Goal: Find specific page/section

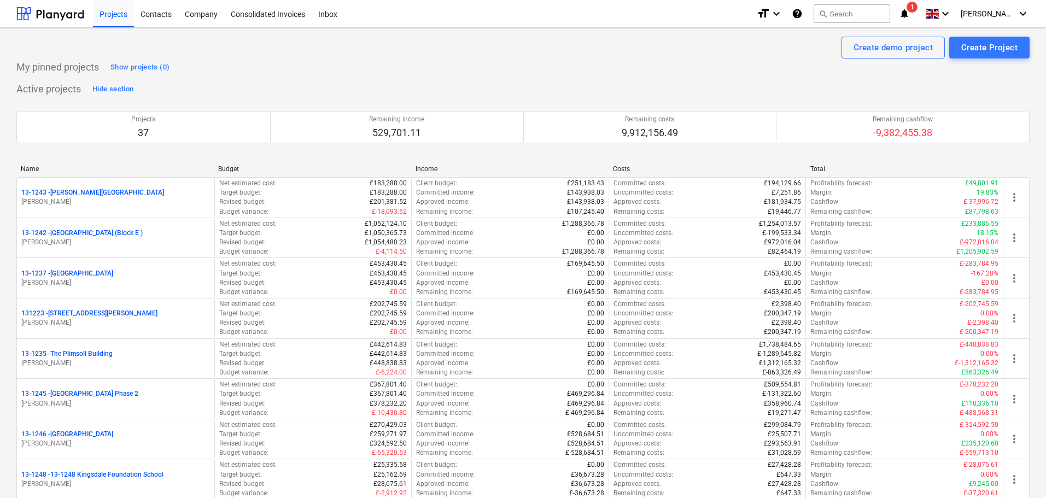
click at [910, 10] on icon "notifications" at bounding box center [904, 13] width 11 height 13
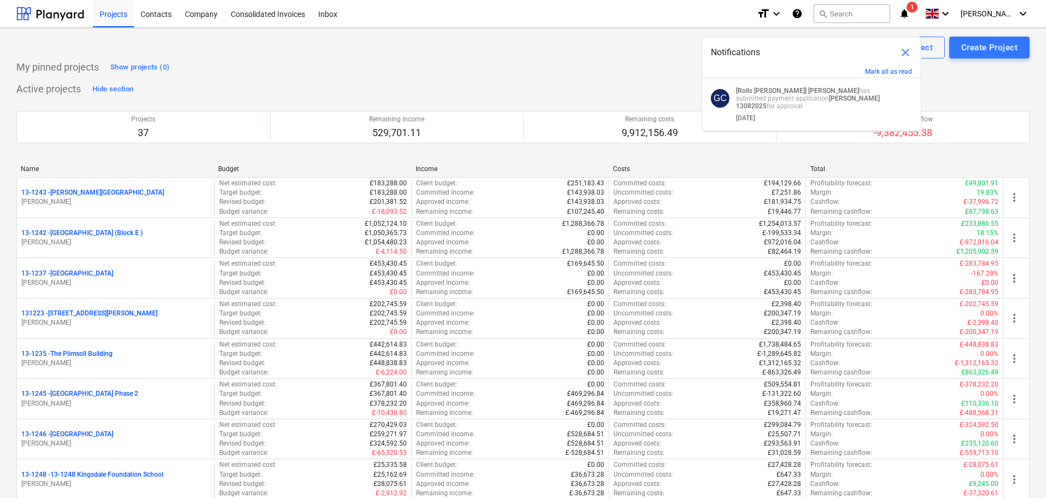
click at [389, 48] on div "Create demo project Create Project" at bounding box center [522, 48] width 1013 height 22
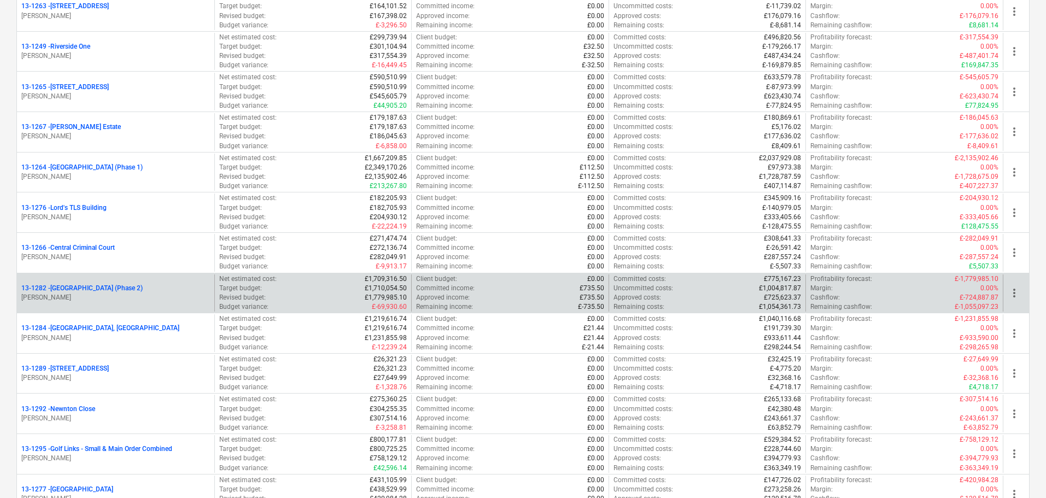
scroll to position [1148, 0]
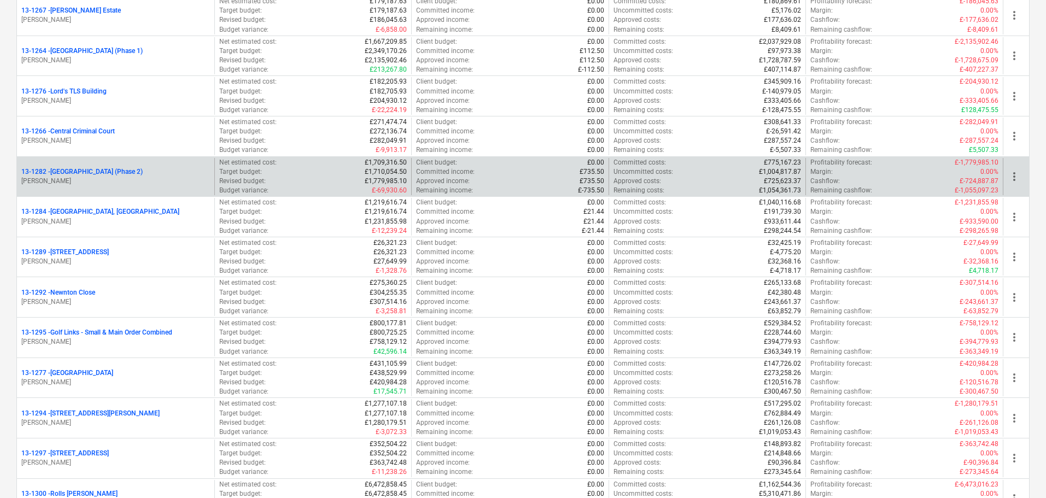
click at [143, 171] on p "13-1282 - [GEOGRAPHIC_DATA] (Phase 2)" at bounding box center [81, 171] width 121 height 9
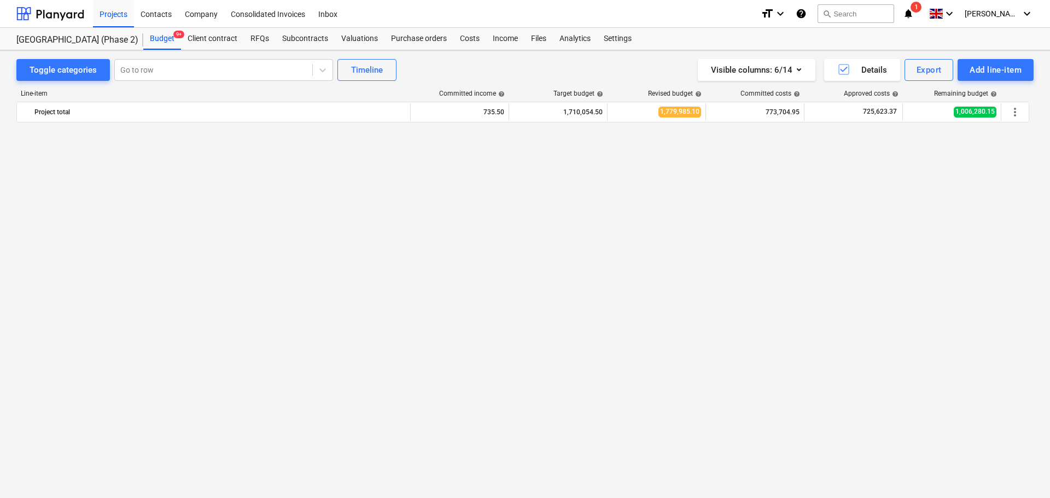
scroll to position [2660, 0]
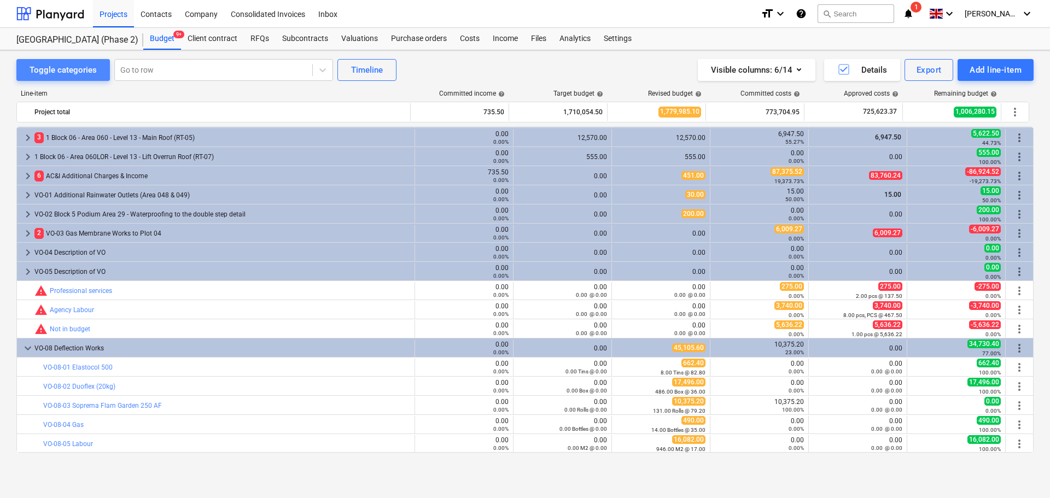
click at [73, 60] on button "Toggle categories" at bounding box center [63, 70] width 94 height 22
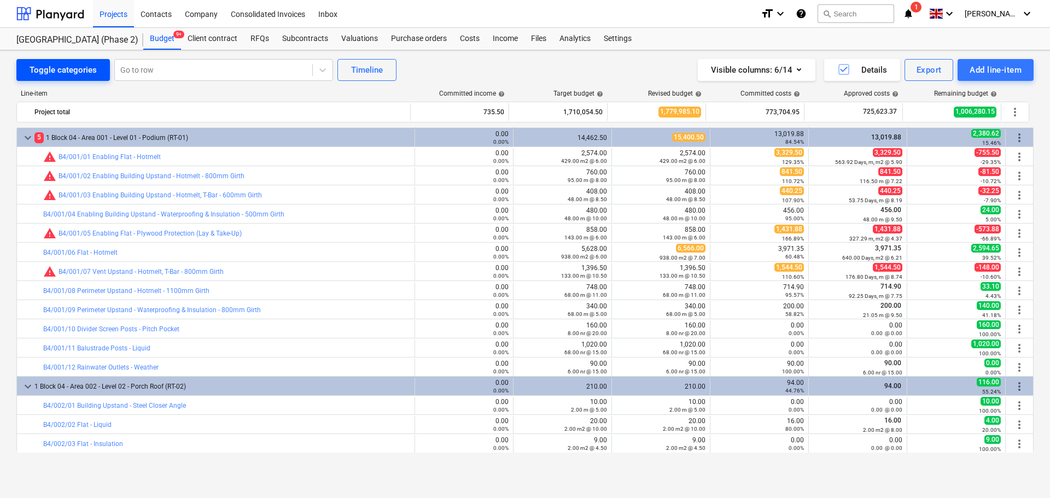
click at [73, 60] on button "Toggle categories" at bounding box center [63, 70] width 94 height 22
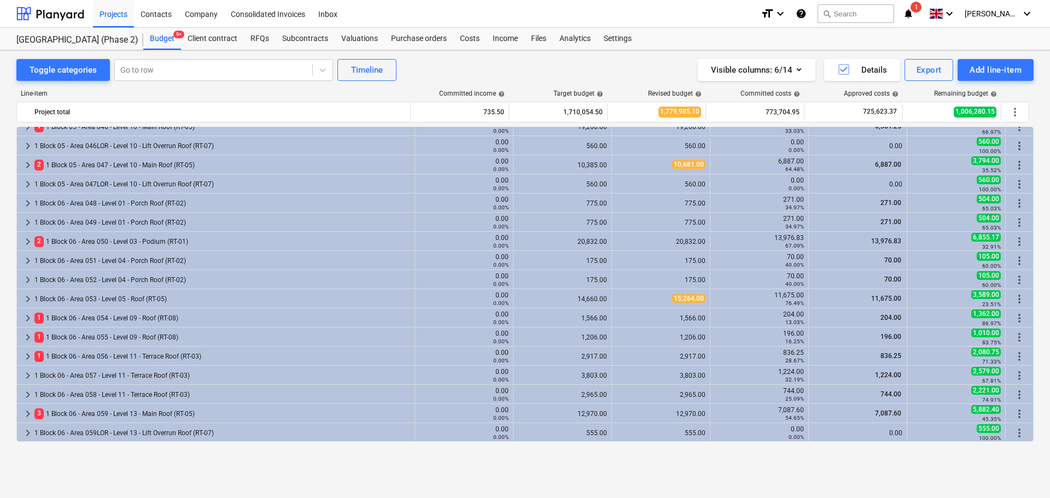
scroll to position [913, 0]
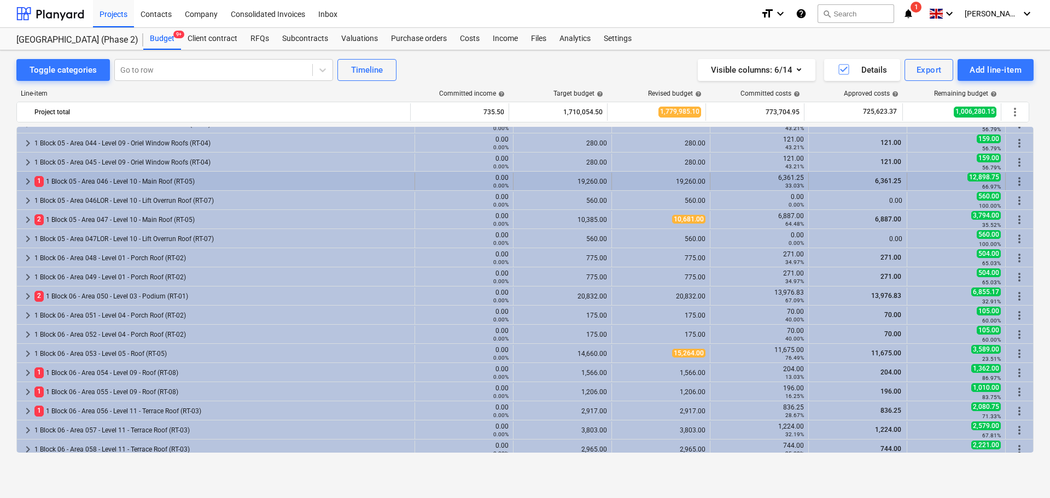
click at [125, 184] on div "1 1 Block 05 - Area 046 - Level 10 - Main Roof (RT-05)" at bounding box center [222, 181] width 376 height 17
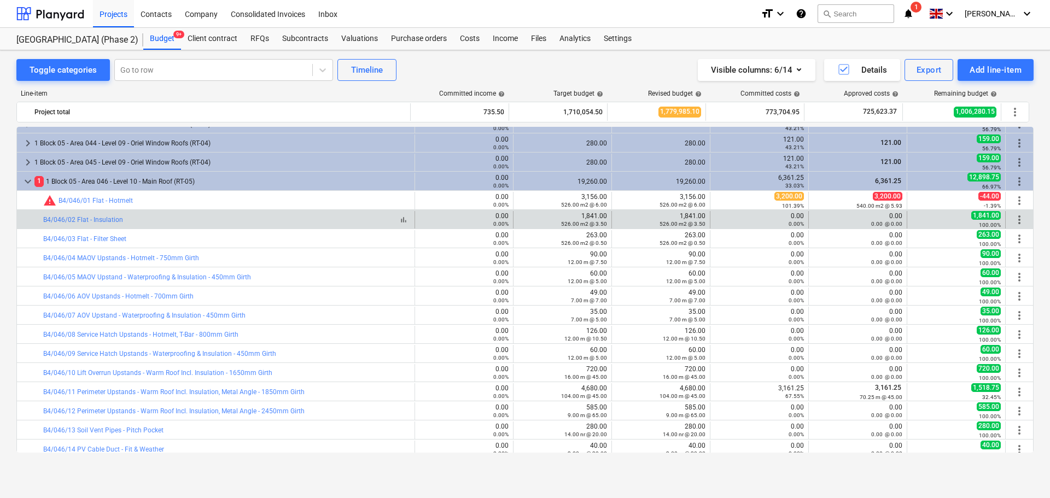
click at [219, 217] on div "bar_chart B4/046/02 Flat - Insulation" at bounding box center [226, 220] width 367 height 8
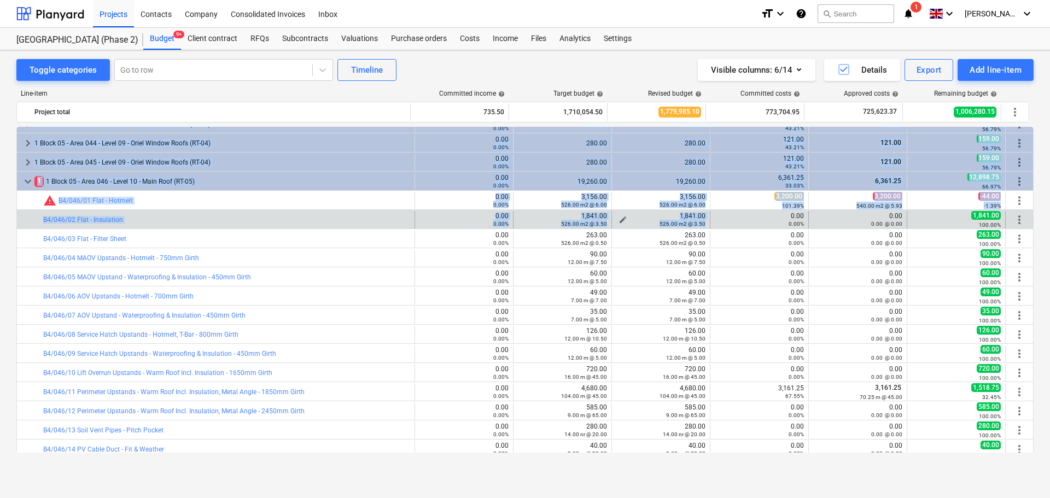
drag, startPoint x: 219, startPoint y: 217, endPoint x: 663, endPoint y: 224, distance: 444.1
click at [662, 224] on small "526.00 m2 @ 3.50" at bounding box center [682, 224] width 46 height 6
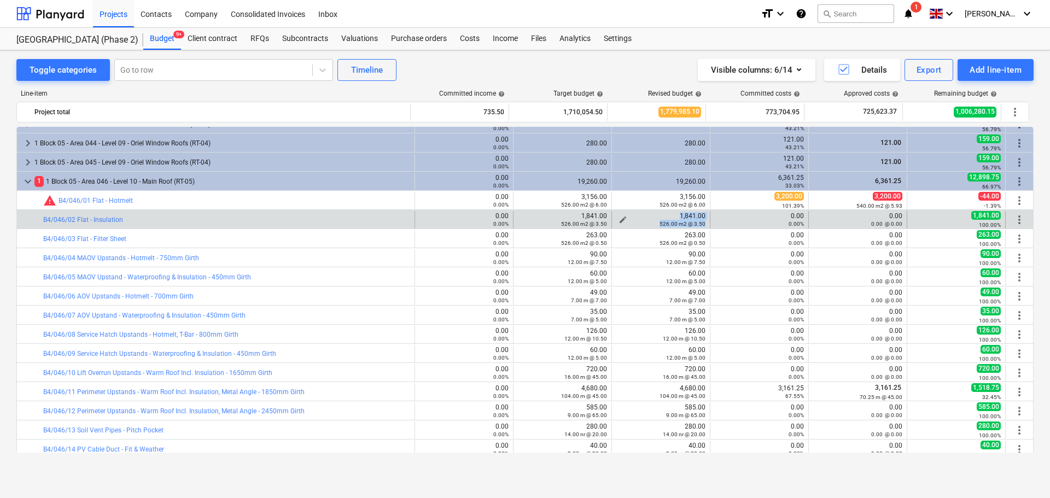
drag, startPoint x: 662, startPoint y: 224, endPoint x: 663, endPoint y: 215, distance: 9.3
click at [663, 215] on div "1,841.00 526.00 m2 @ 3.50" at bounding box center [660, 219] width 89 height 15
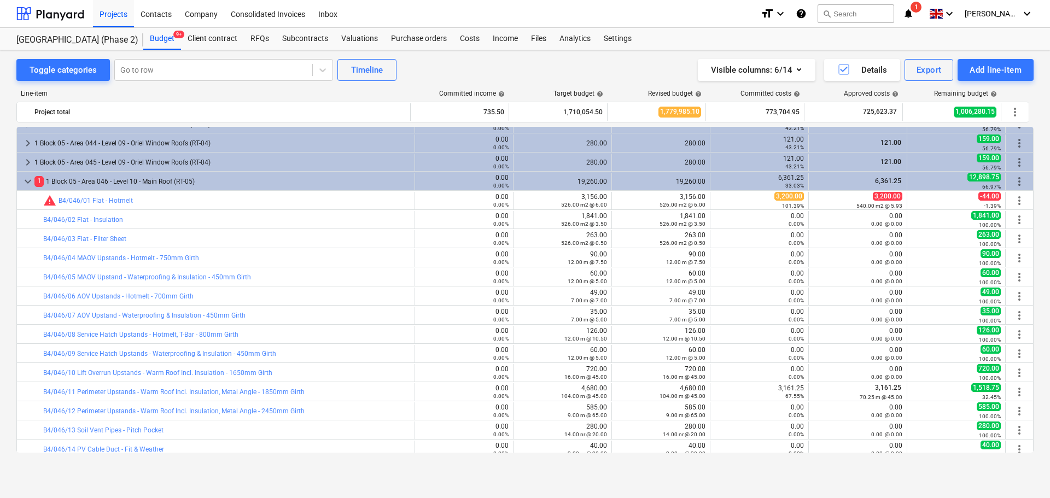
click at [25, 220] on div at bounding box center [25, 219] width 9 height 17
click at [143, 191] on div "bar_chart warning B4/046/01 Flat - Hotmelt 0.00 0.00% edit 3,156.00 526.00 m2 @…" at bounding box center [525, 200] width 1016 height 19
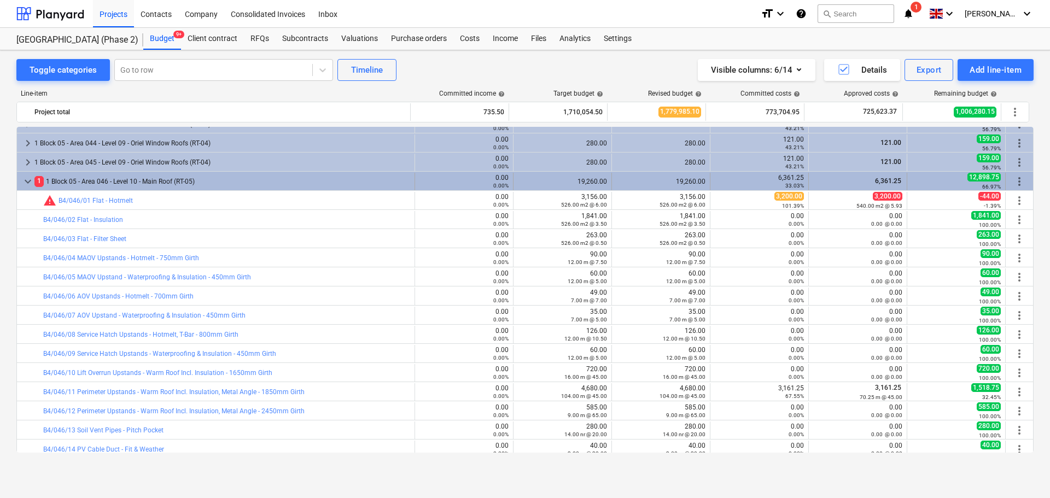
click at [149, 184] on div "1 1 Block 05 - Area 046 - Level 10 - Main Roof (RT-05)" at bounding box center [222, 181] width 376 height 17
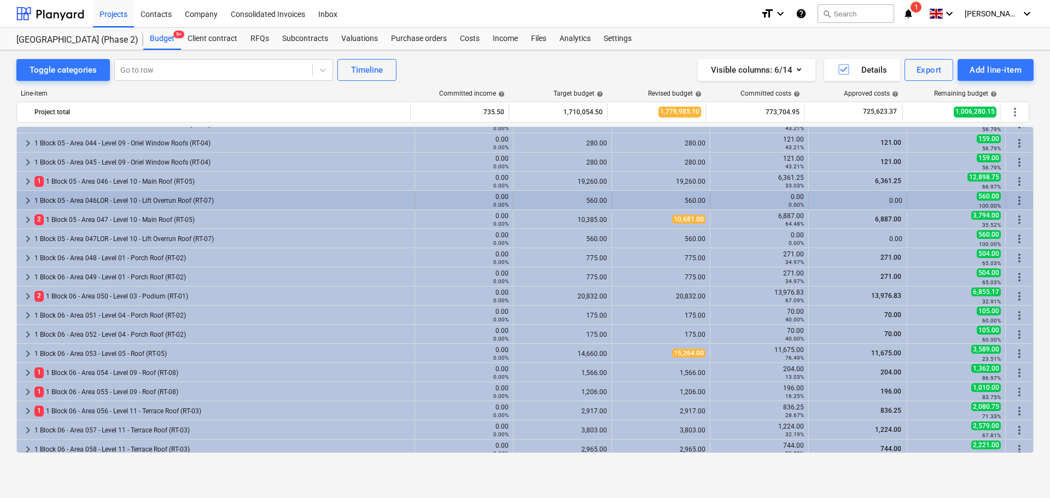
click at [143, 196] on div "1 Block 05 - Area 046LOR - Level 10 - Lift Overrun Roof (RT-07)" at bounding box center [222, 200] width 376 height 17
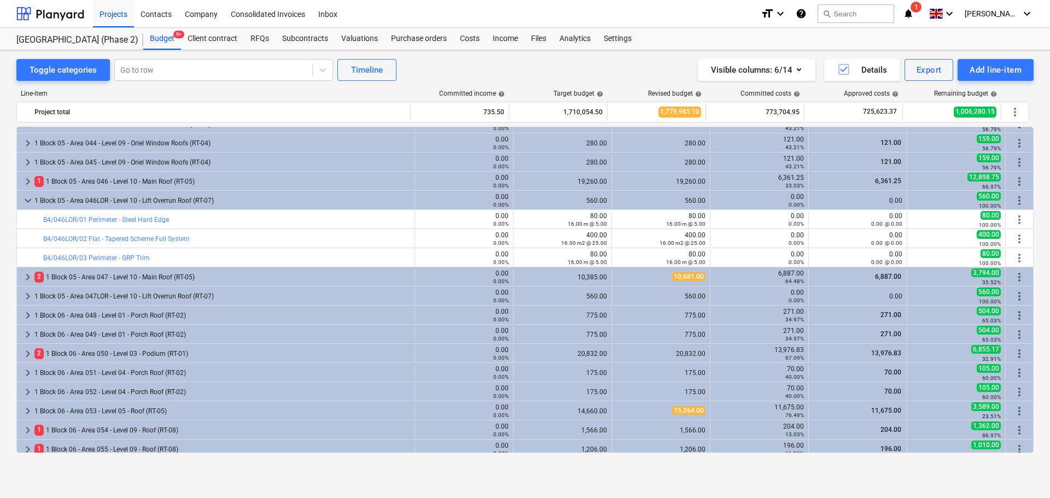
click at [143, 196] on div "1 Block 05 - Area 046LOR - Level 10 - Lift Overrun Roof (RT-07)" at bounding box center [222, 200] width 376 height 17
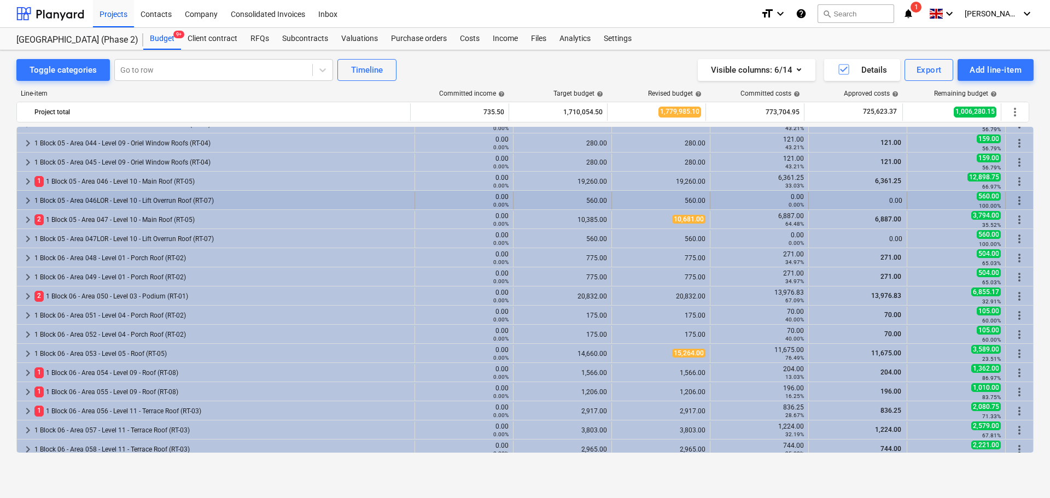
click at [134, 209] on div "1 Block 05 - Area 046LOR - Level 10 - Lift Overrun Roof (RT-07)" at bounding box center [222, 200] width 376 height 17
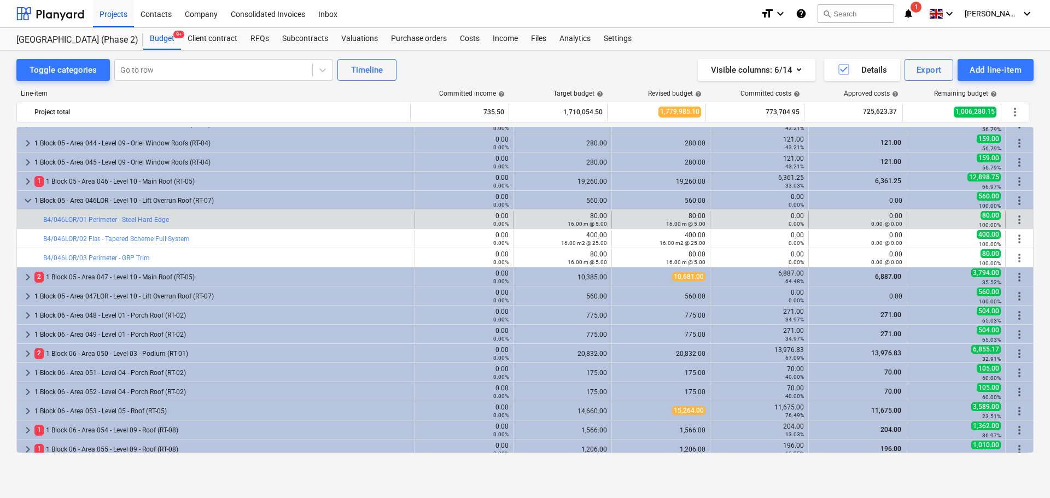
click at [132, 214] on div "bar_chart B4/046LOR/01 Perimeter - Steel Hard Edge" at bounding box center [226, 219] width 367 height 17
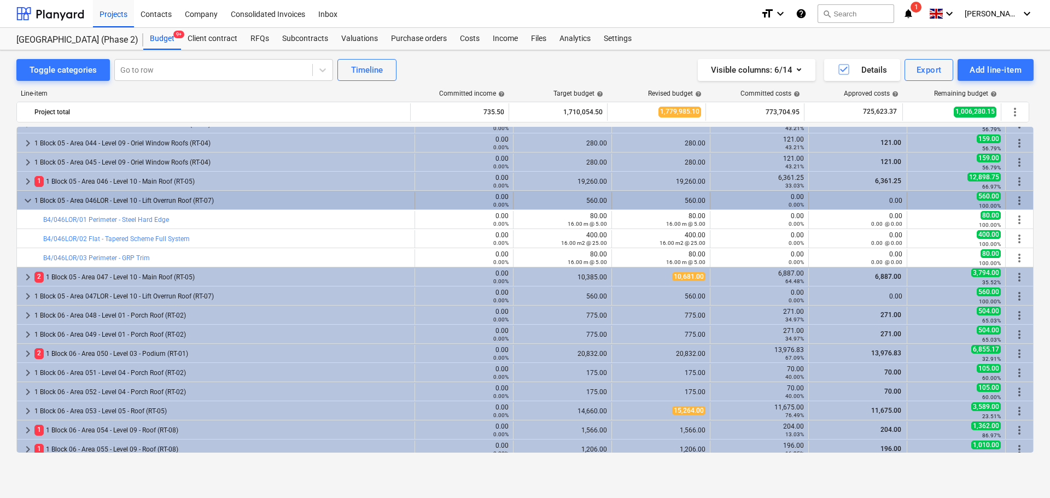
click at [135, 206] on div "1 Block 05 - Area 046LOR - Level 10 - Lift Overrun Roof (RT-07)" at bounding box center [222, 200] width 376 height 17
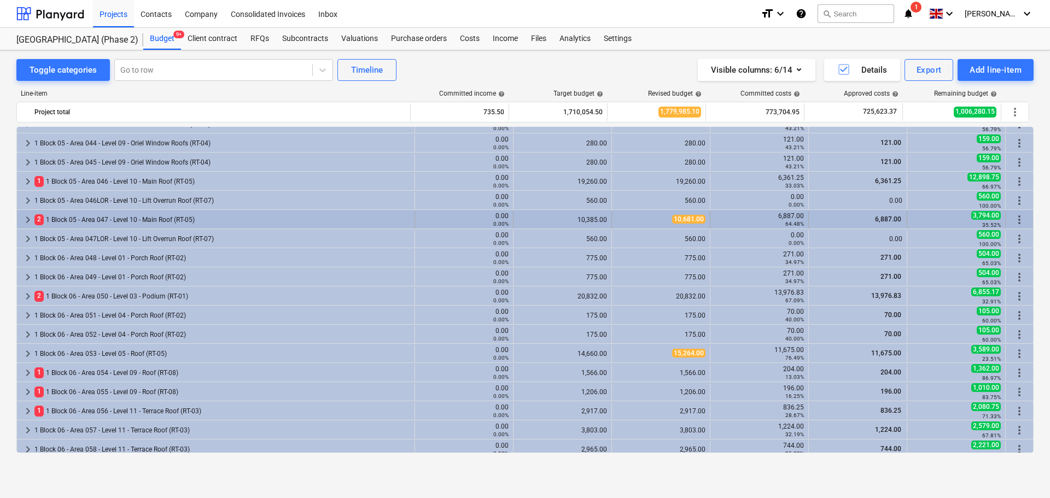
click at [132, 218] on div "2 1 Block 05 - Area 047 - Level 10 - Main Roof (RT-05)" at bounding box center [222, 219] width 376 height 17
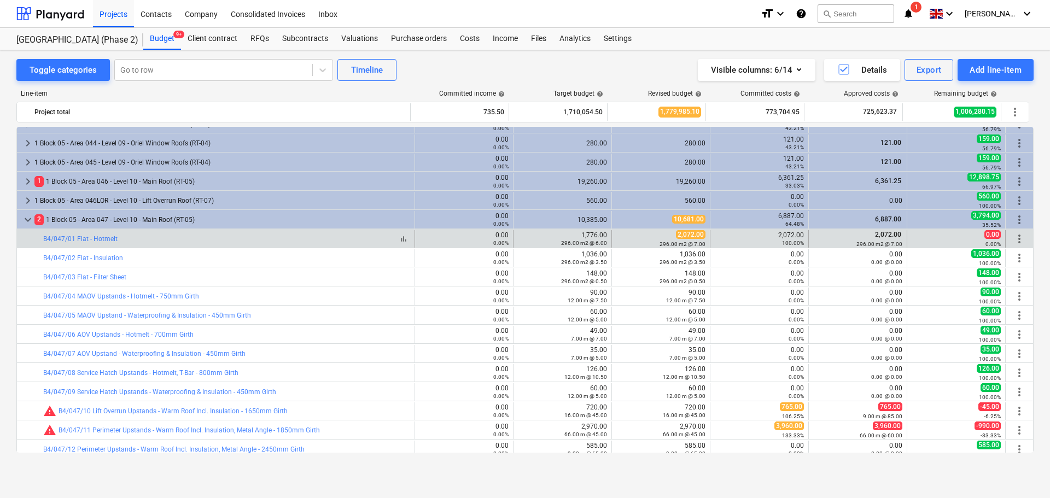
click at [147, 239] on div "bar_chart B4/047/01 Flat - Hotmelt" at bounding box center [226, 239] width 367 height 8
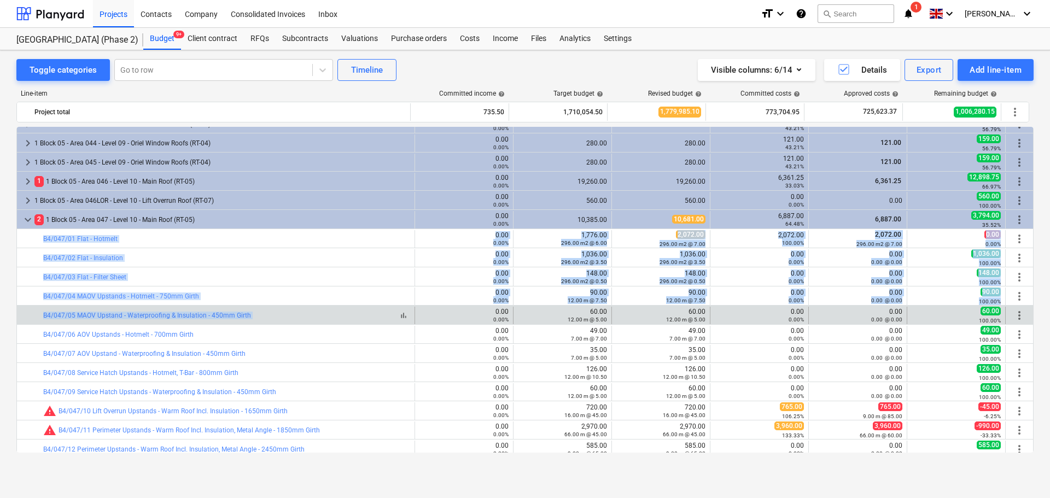
drag, startPoint x: 147, startPoint y: 239, endPoint x: 276, endPoint y: 287, distance: 137.2
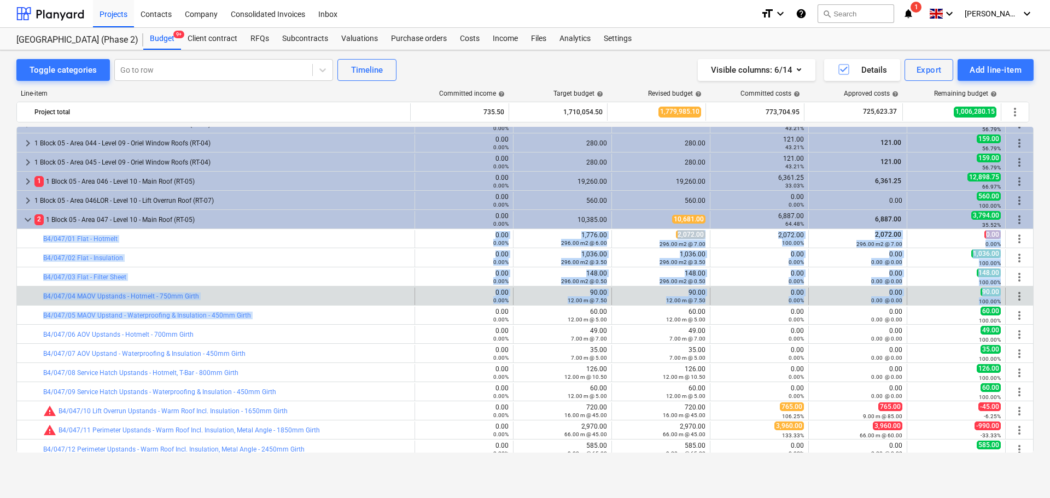
click at [290, 313] on div "keyboard_arrow_right 1 Block 04 - Area 024LOR - Level 10 - Lift Overrun Roof (R…" at bounding box center [524, 152] width 1017 height 1876
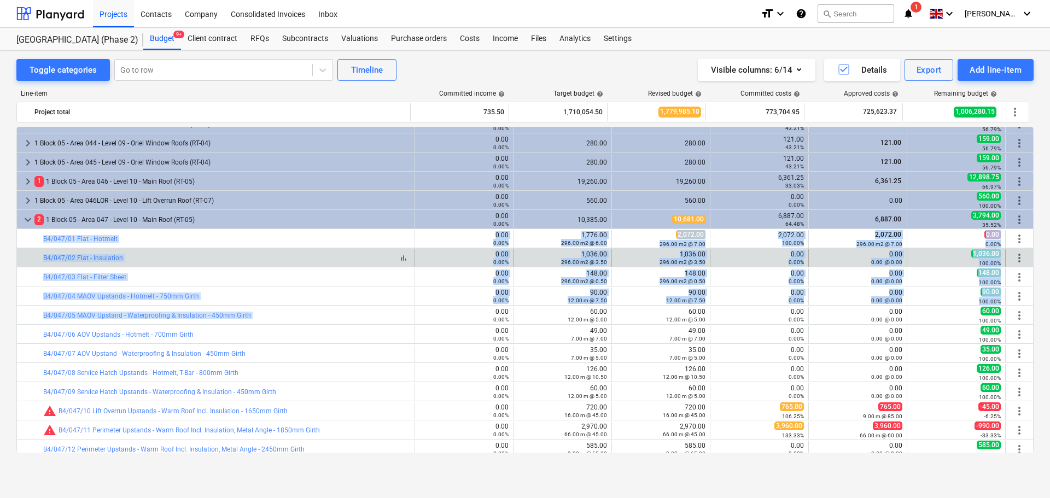
click at [257, 256] on div "bar_chart B4/047/02 Flat - Insulation" at bounding box center [226, 258] width 367 height 8
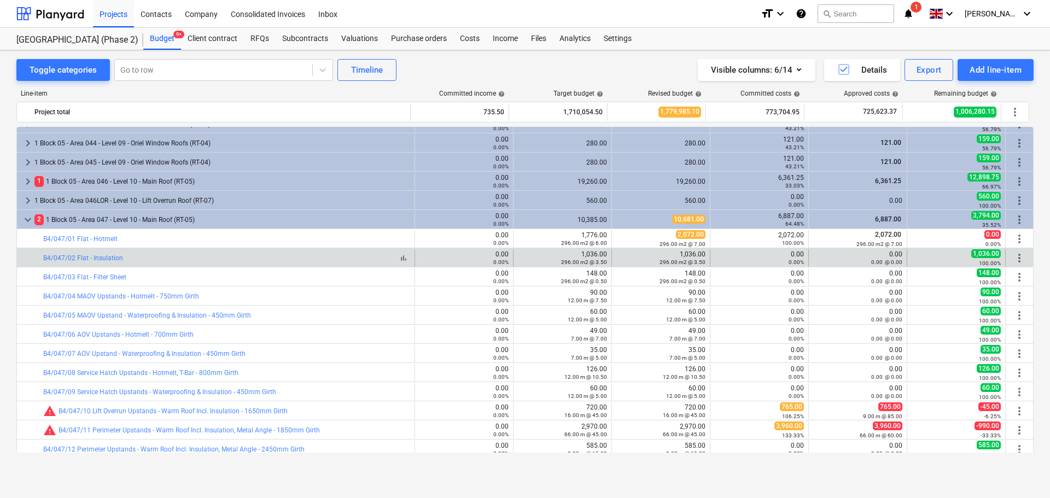
click at [257, 256] on div "bar_chart B4/047/02 Flat - Insulation" at bounding box center [226, 258] width 367 height 8
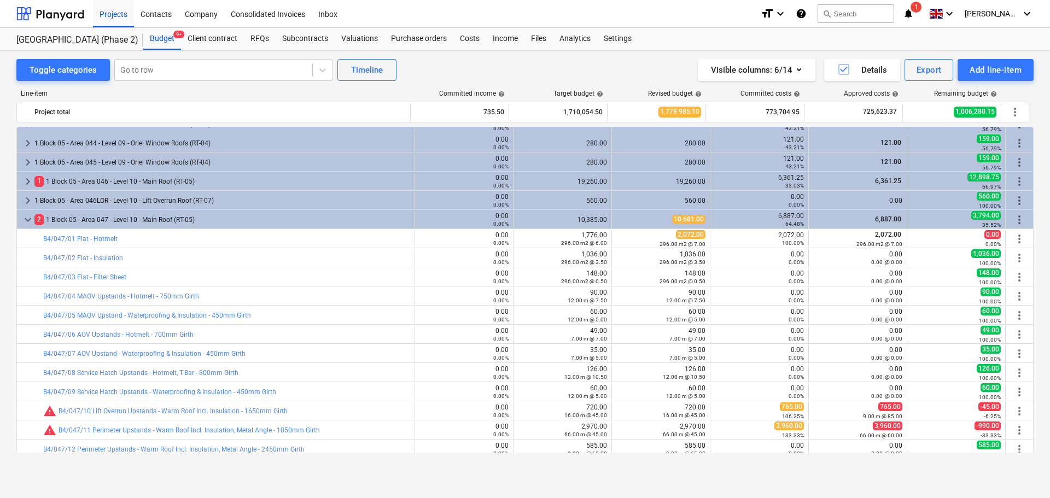
click at [264, 256] on div "bar_chart B4/047/02 Flat - Insulation" at bounding box center [226, 258] width 367 height 8
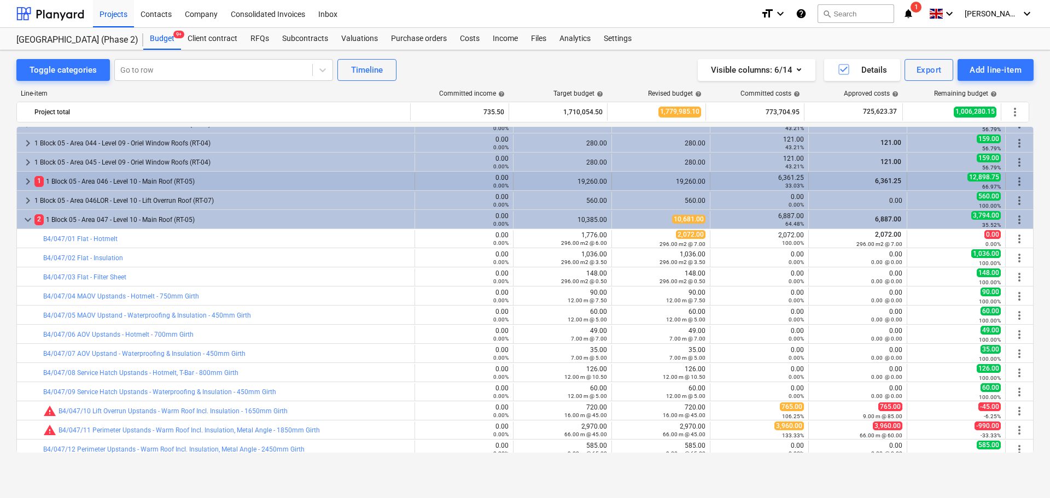
click at [215, 182] on div "1 1 Block 05 - Area 046 - Level 10 - Main Roof (RT-05)" at bounding box center [222, 181] width 376 height 17
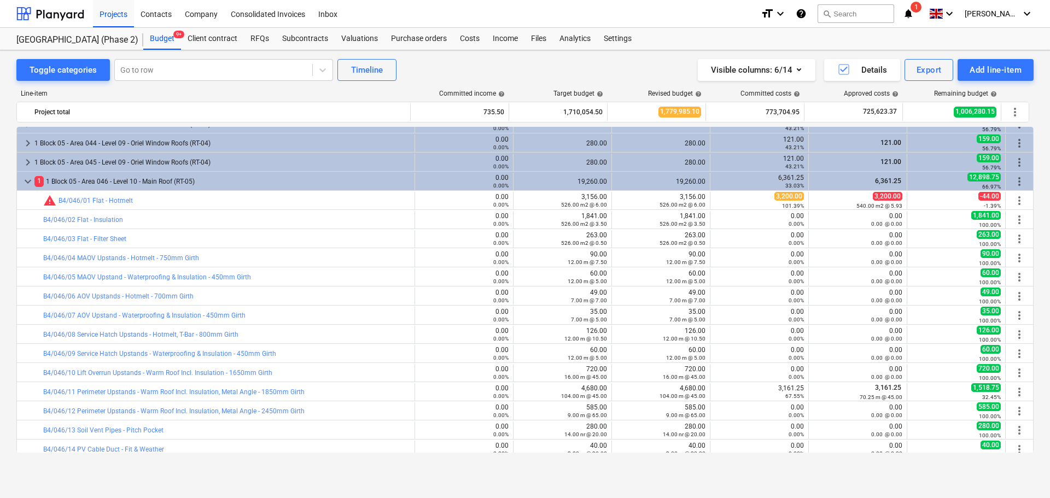
click at [215, 182] on div "1 1 Block 05 - Area 046 - Level 10 - Main Roof (RT-05)" at bounding box center [222, 181] width 376 height 17
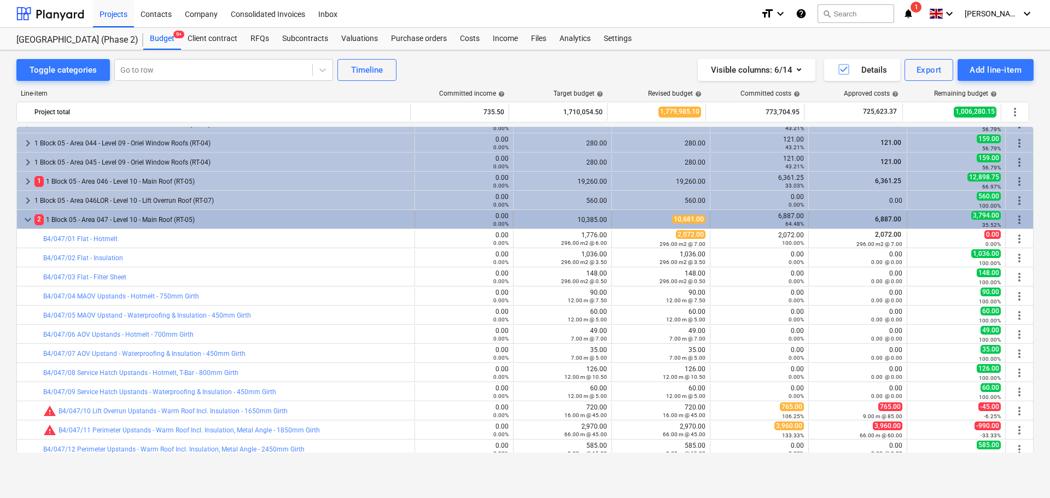
click at [97, 218] on div "2 1 Block 05 - Area 047 - Level 10 - Main Roof (RT-05)" at bounding box center [222, 219] width 376 height 17
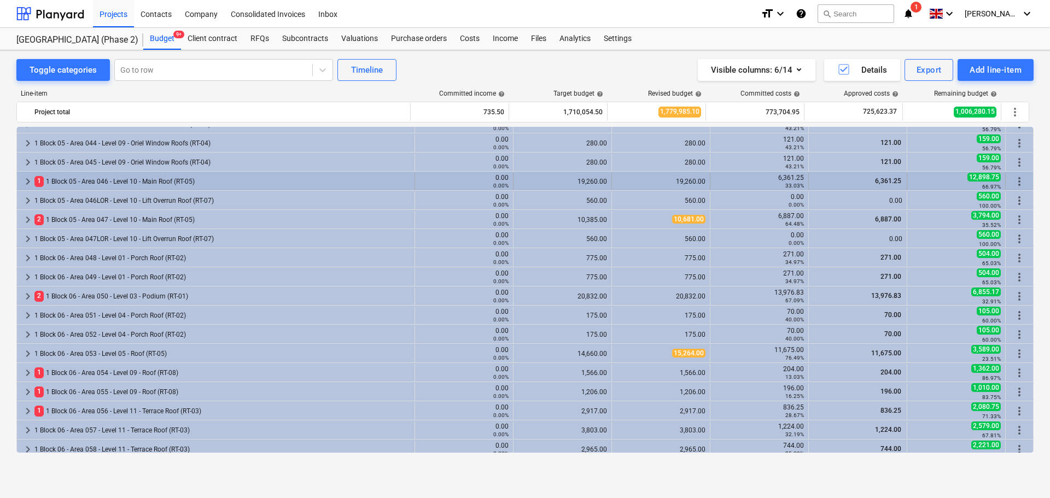
click at [205, 186] on div "1 1 Block 05 - Area 046 - Level 10 - Main Roof (RT-05)" at bounding box center [222, 181] width 376 height 17
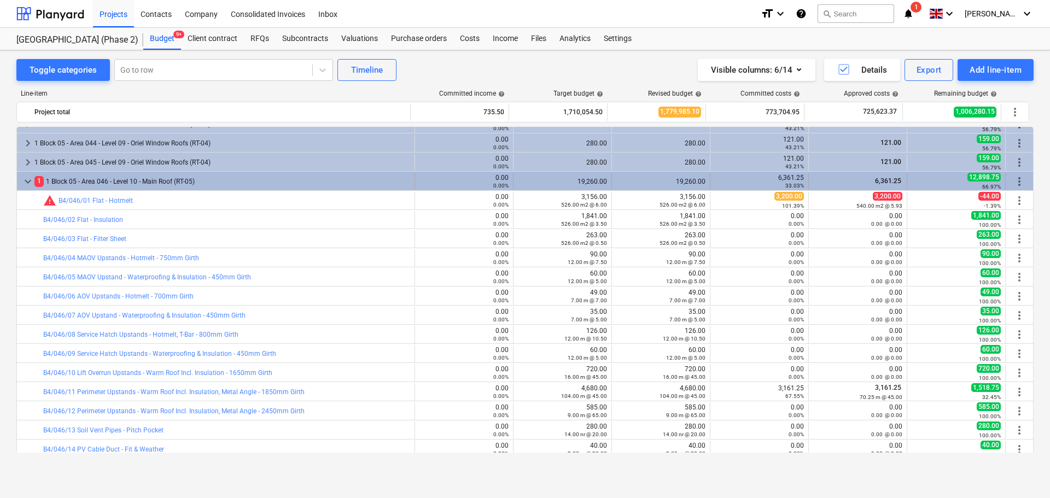
click at [203, 185] on div "1 1 Block 05 - Area 046 - Level 10 - Main Roof (RT-05)" at bounding box center [222, 181] width 376 height 17
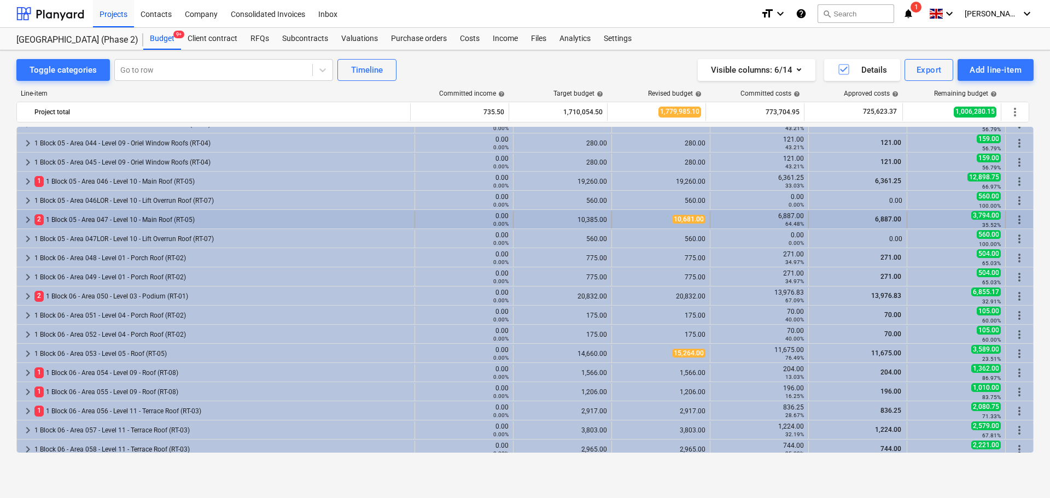
click at [198, 219] on div "2 1 Block 05 - Area 047 - Level 10 - Main Roof (RT-05)" at bounding box center [222, 219] width 376 height 17
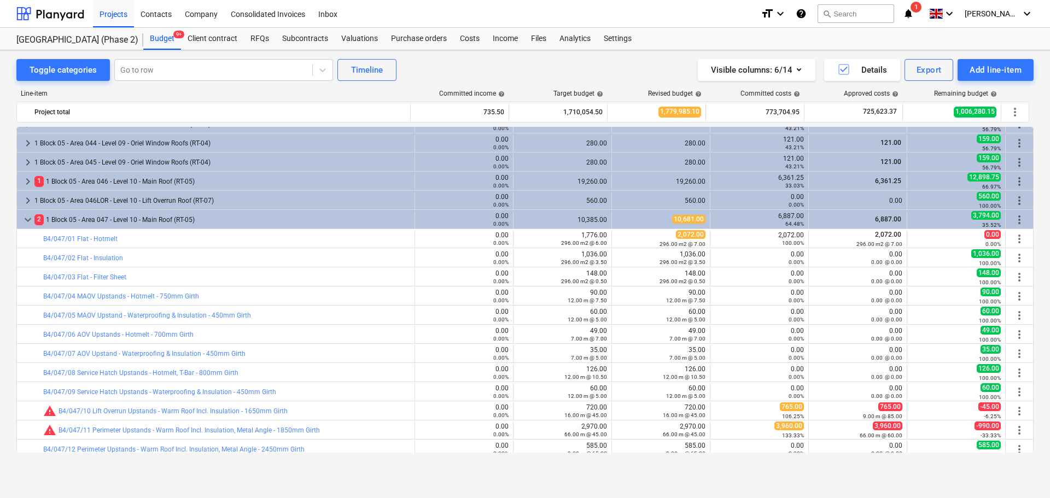
click at [198, 219] on div "2 1 Block 05 - Area 047 - Level 10 - Main Roof (RT-05)" at bounding box center [222, 219] width 376 height 17
